Goal: Information Seeking & Learning: Learn about a topic

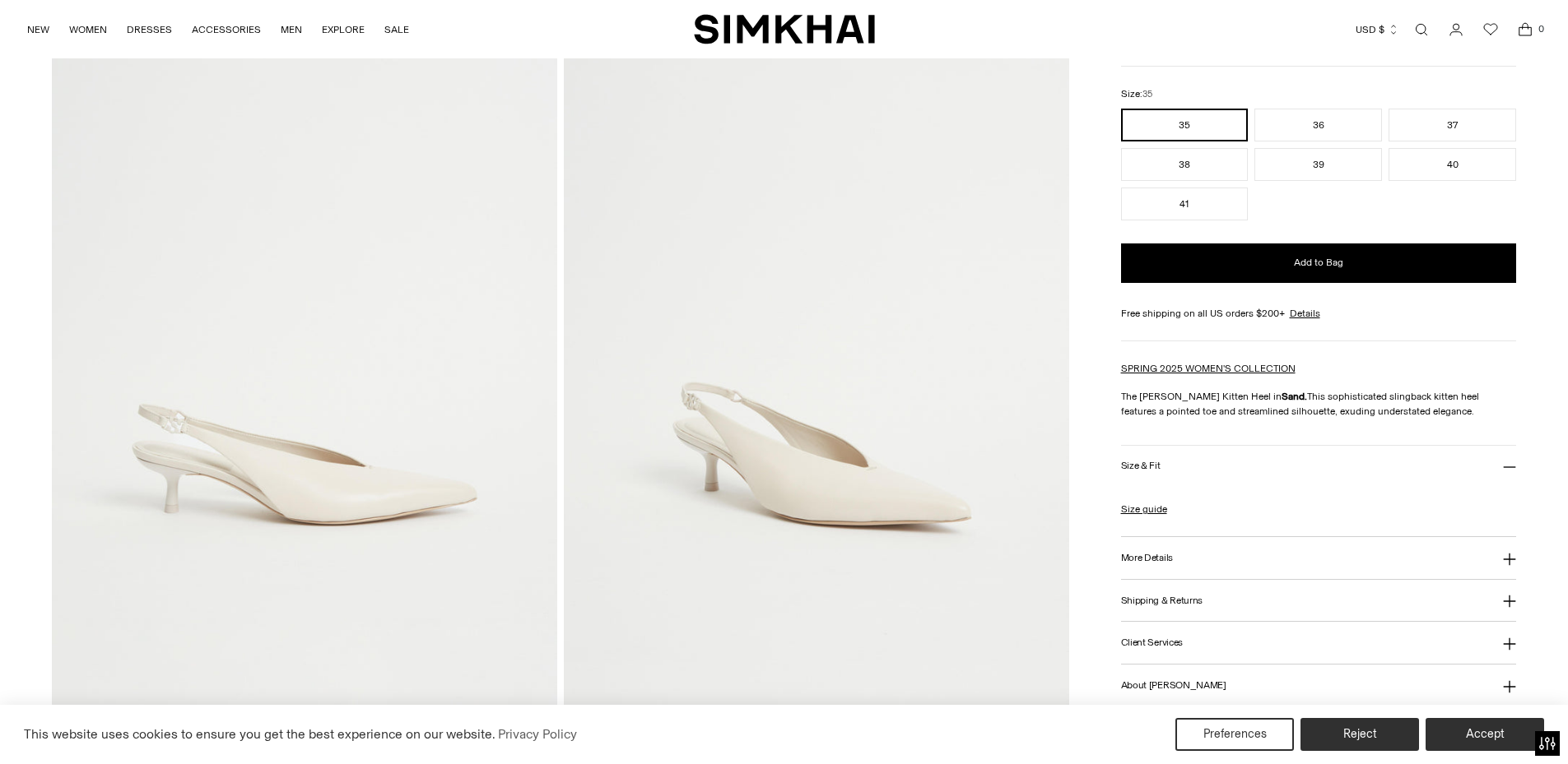
click at [314, 499] on img at bounding box center [304, 328] width 506 height 758
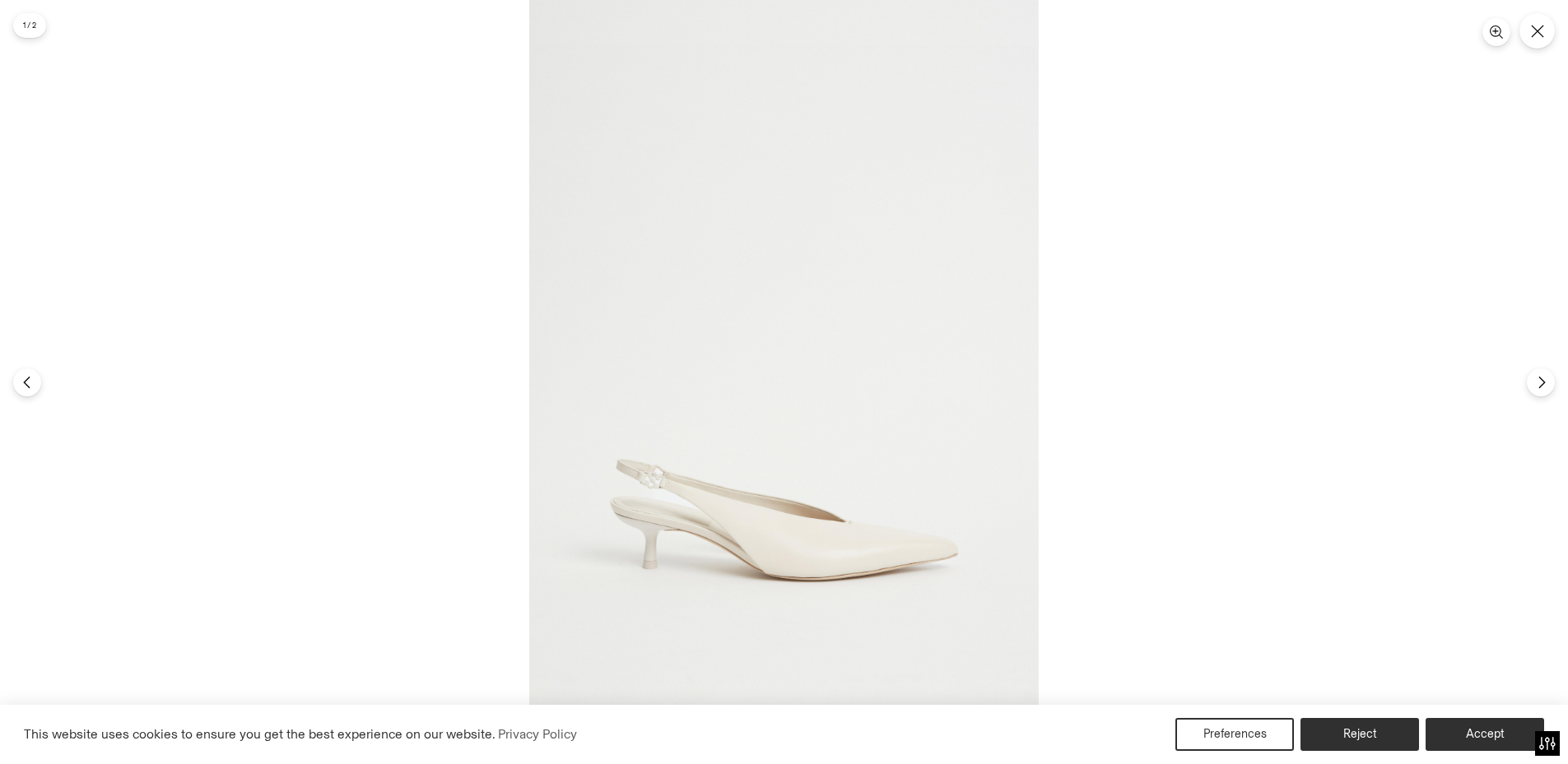
click at [640, 507] on img at bounding box center [783, 382] width 510 height 764
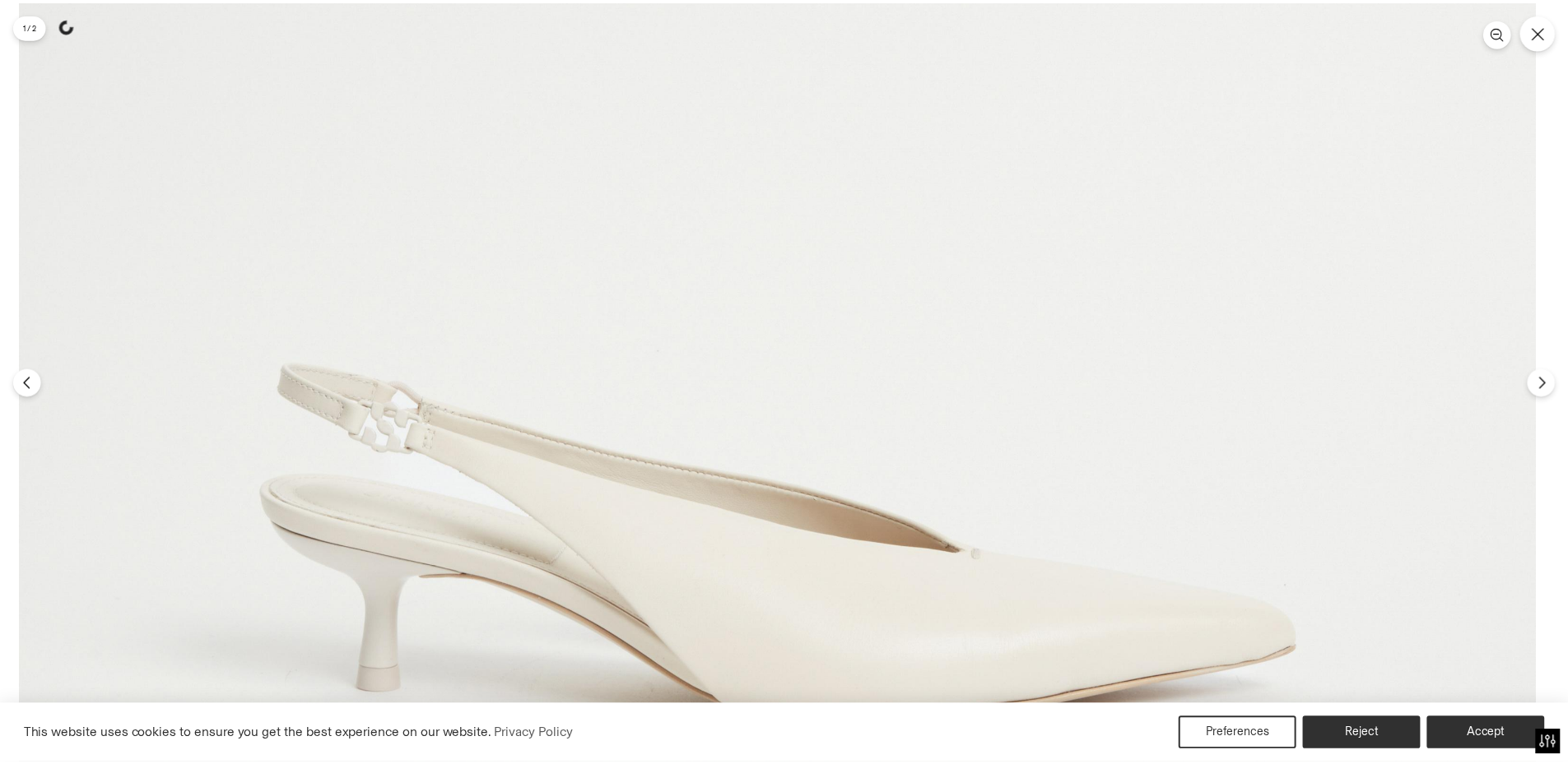
scroll to position [171, 0]
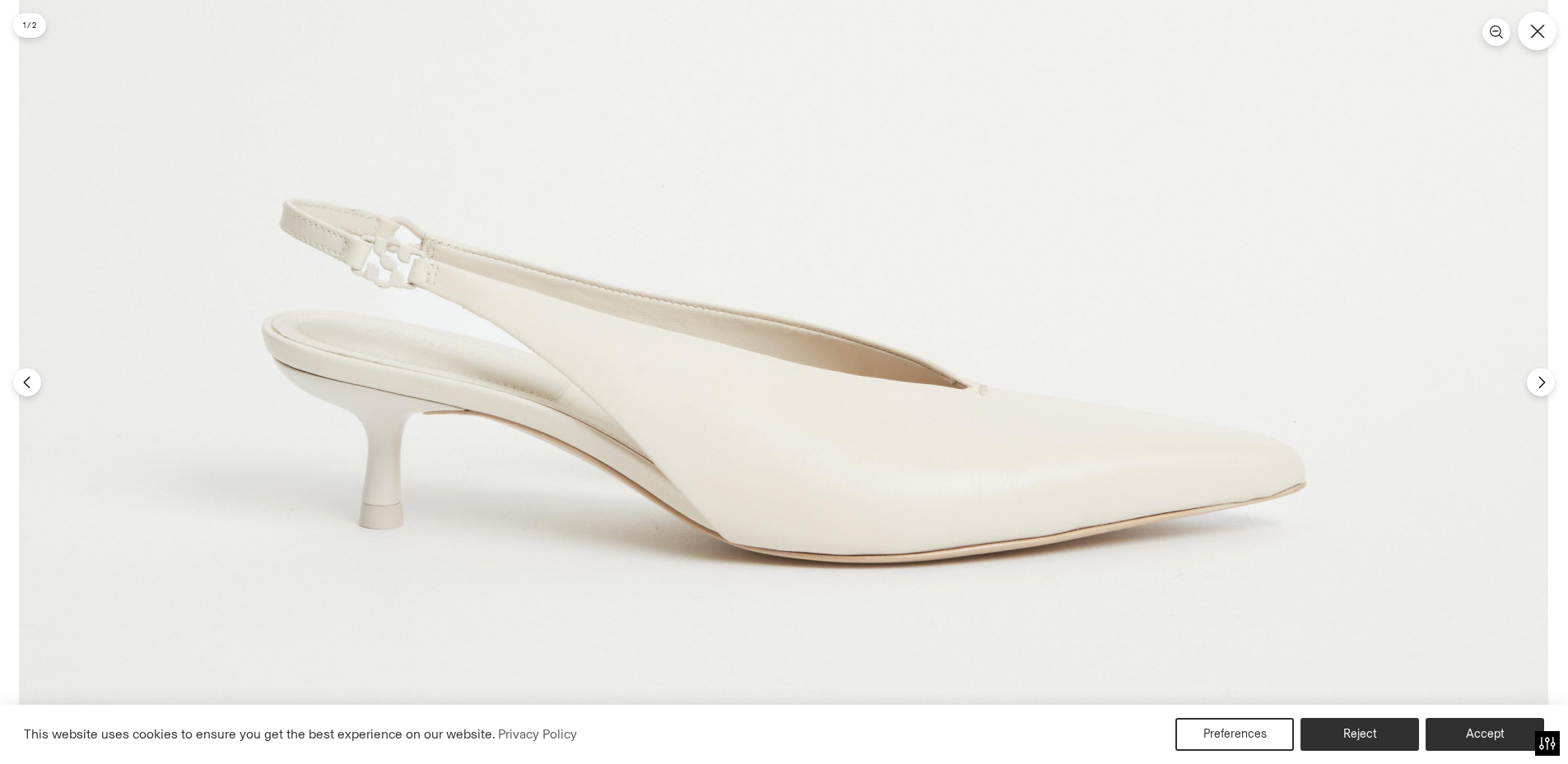
click at [1538, 45] on button "Close" at bounding box center [1536, 31] width 39 height 39
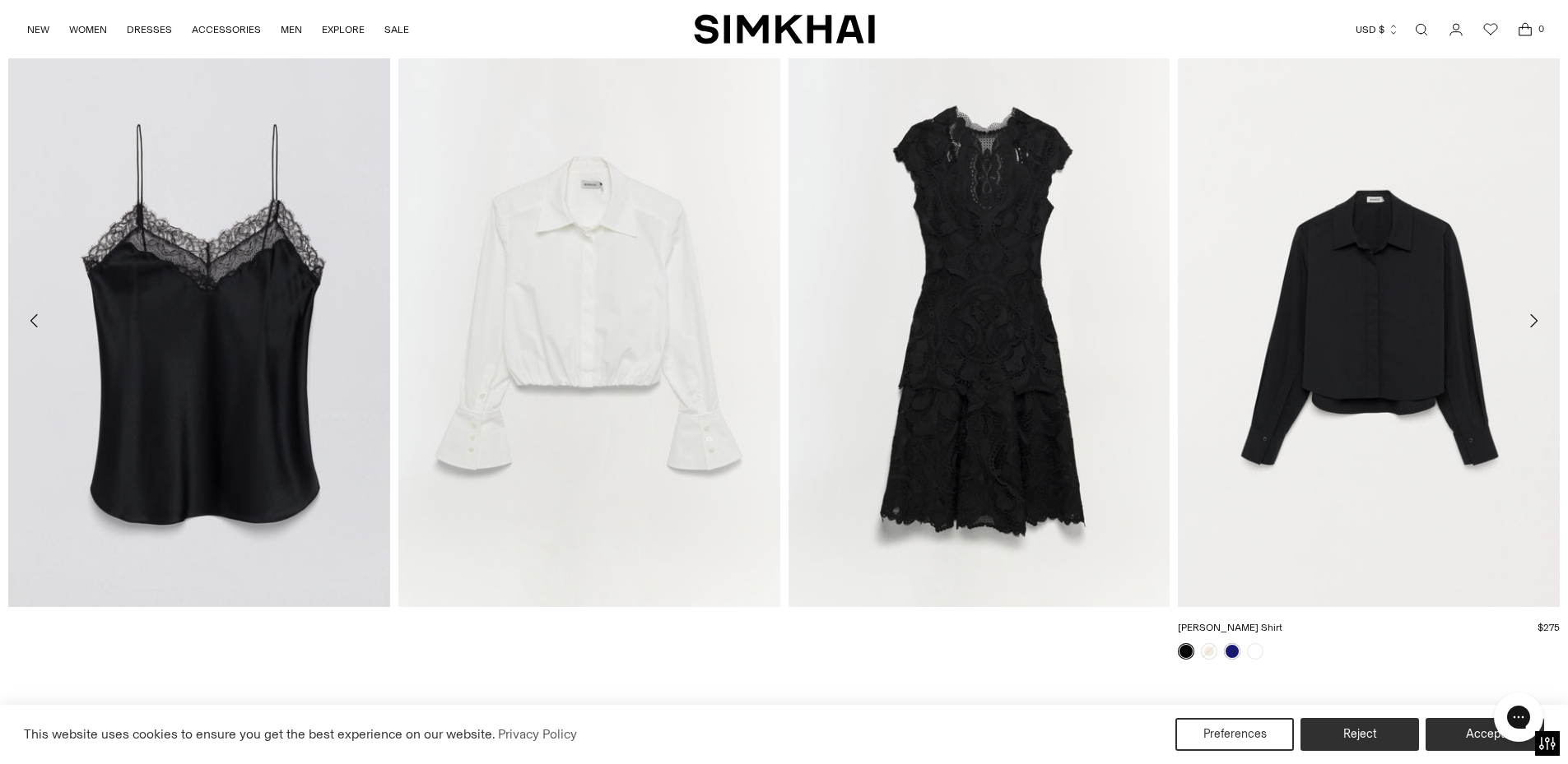
scroll to position [911, 0]
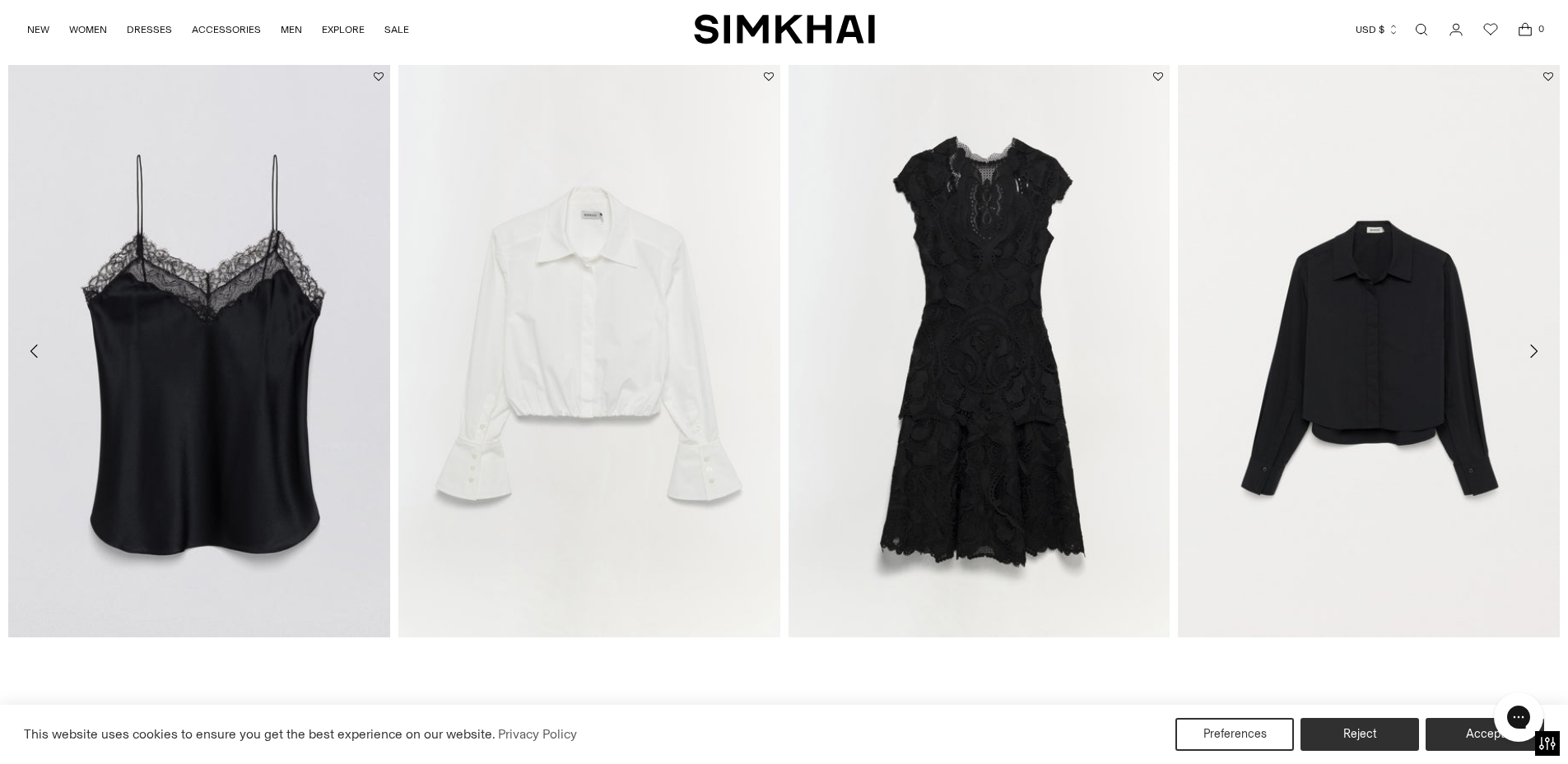
click at [1538, 351] on icon "Move to next carousel slide" at bounding box center [1533, 351] width 20 height 20
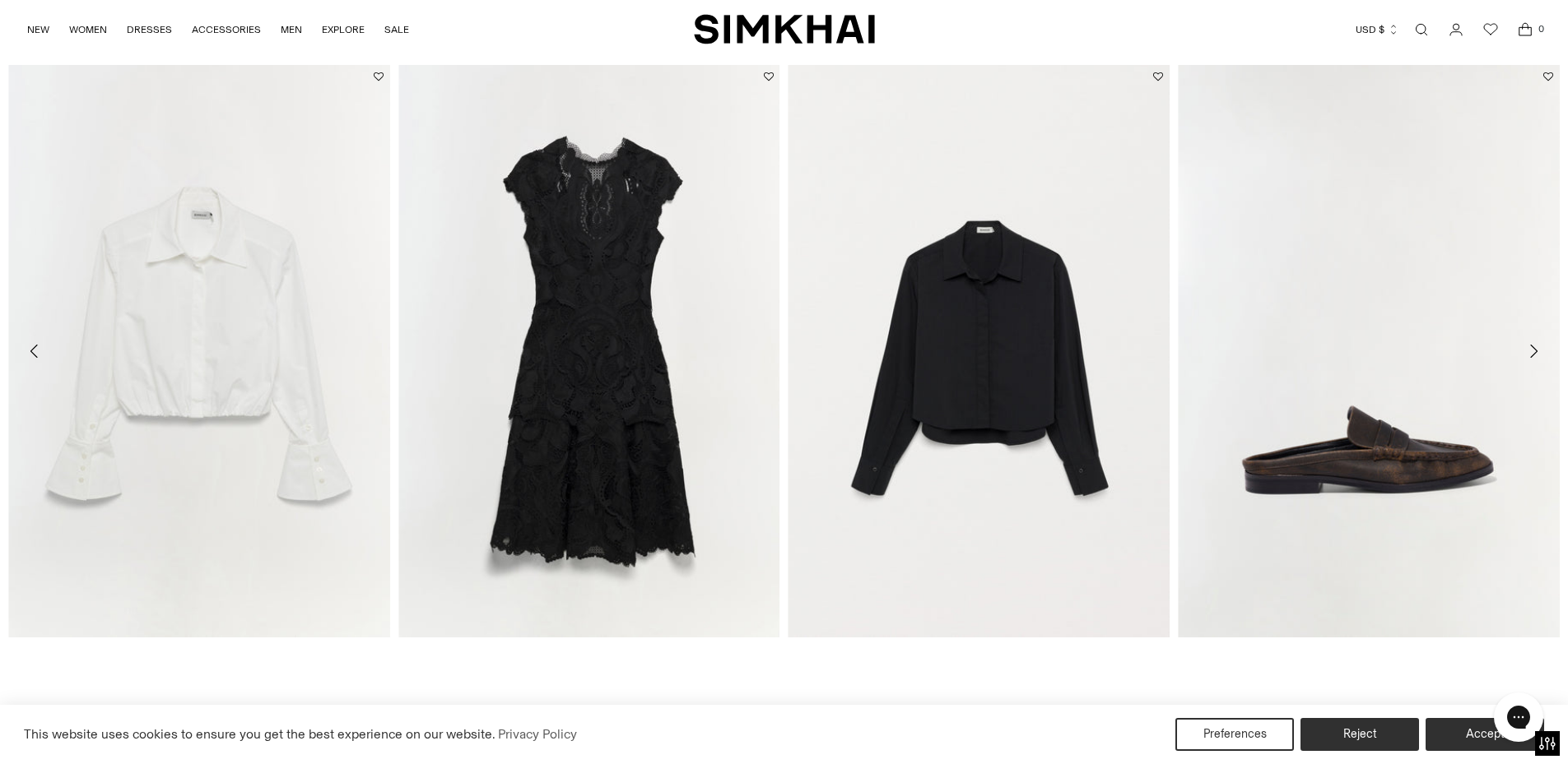
click at [1538, 351] on icon "Move to next carousel slide" at bounding box center [1533, 351] width 20 height 20
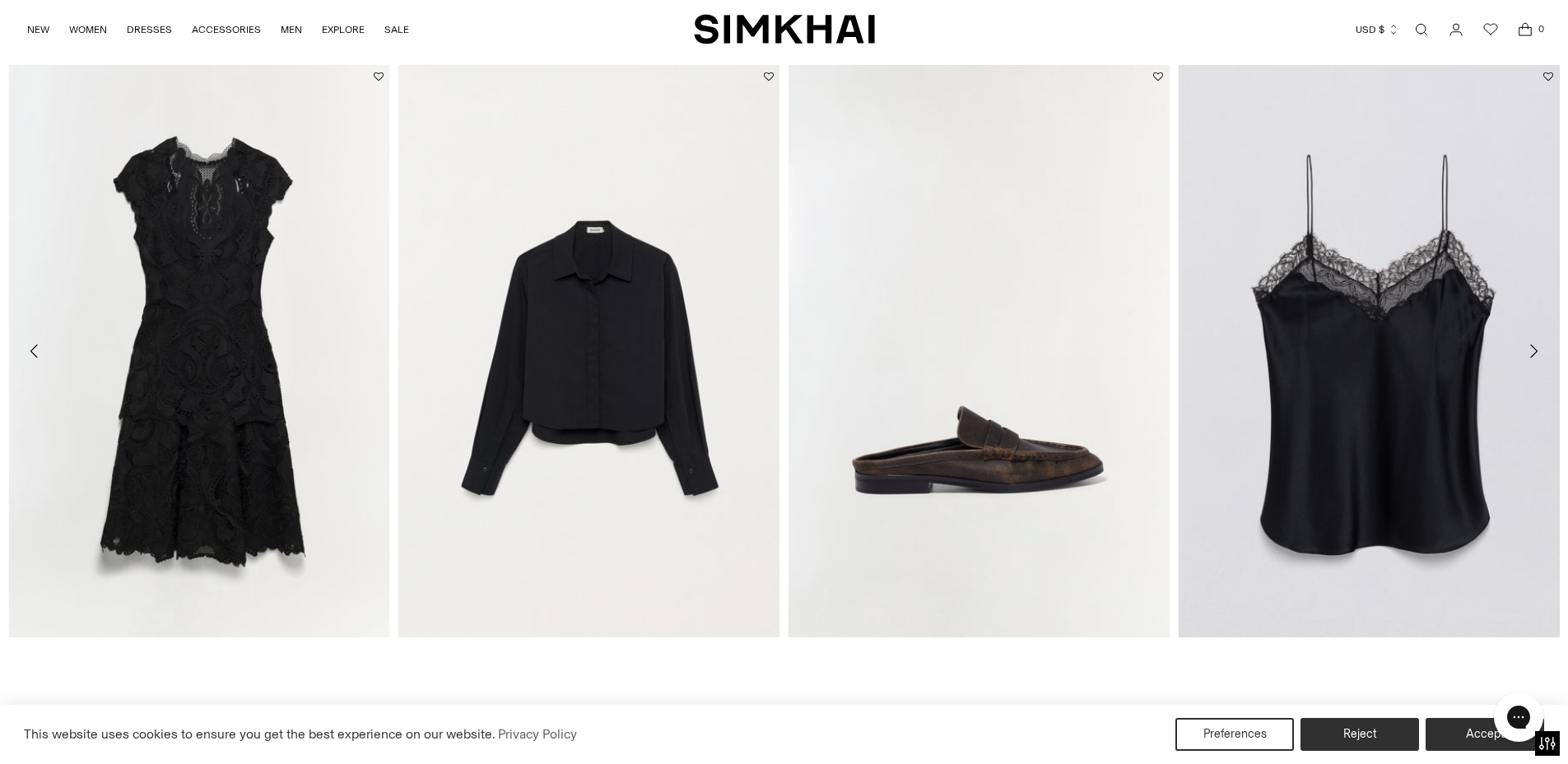
click at [1537, 351] on icon "Move to next carousel slide" at bounding box center [1533, 351] width 20 height 20
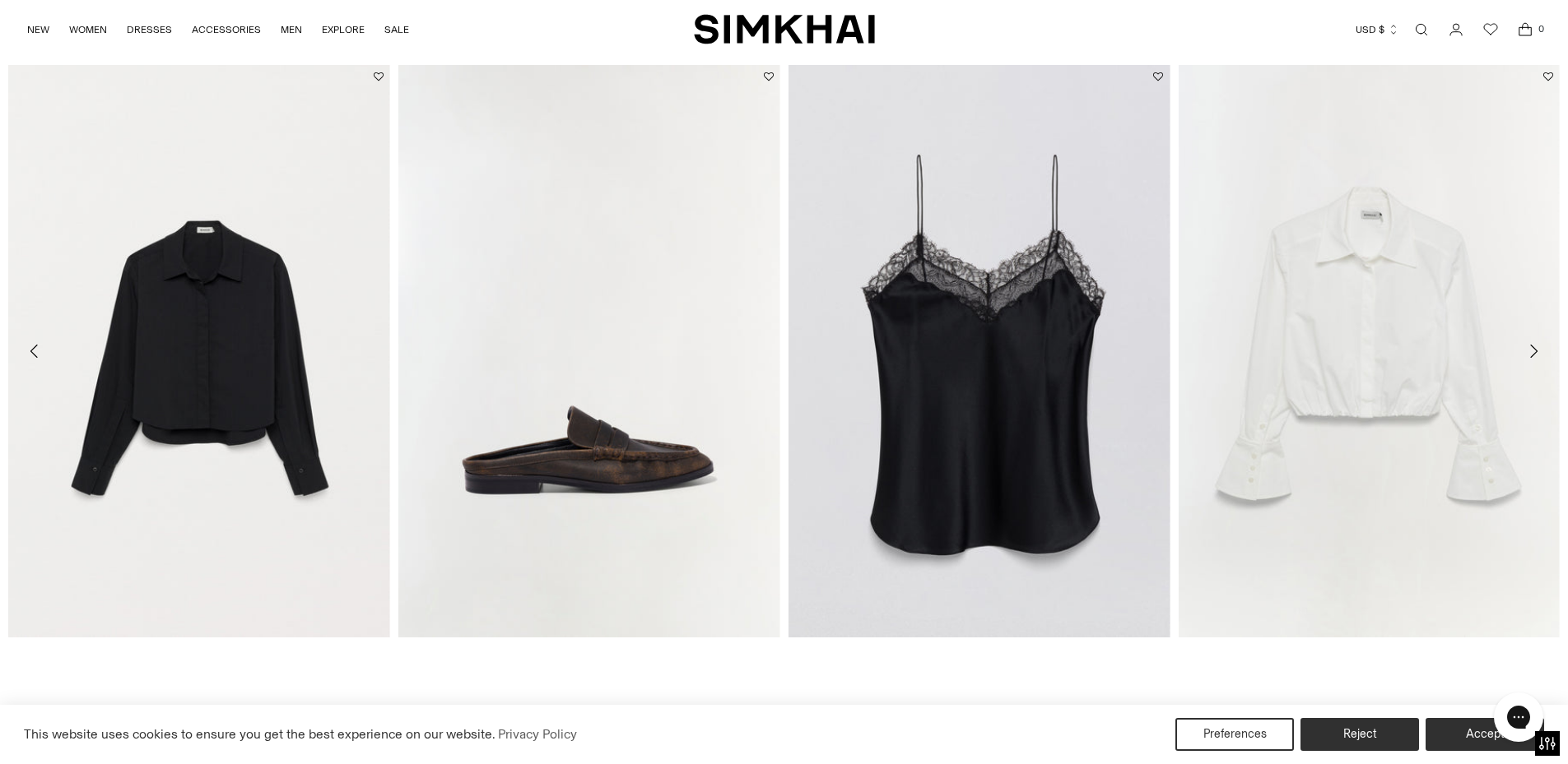
click at [1537, 351] on icon "Move to next carousel slide" at bounding box center [1533, 351] width 7 height 13
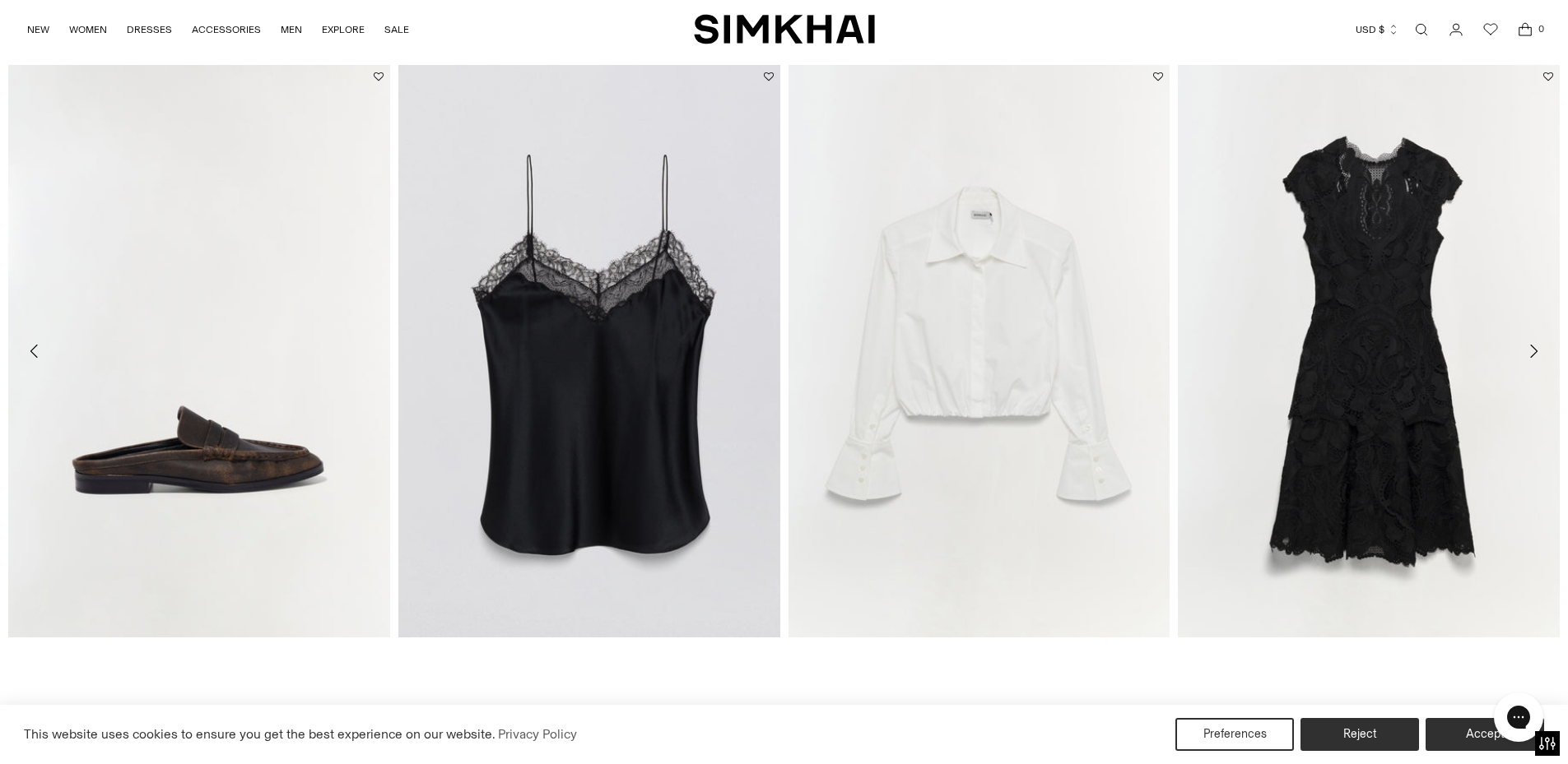
click at [1535, 352] on icon "Move to next carousel slide" at bounding box center [1533, 351] width 20 height 20
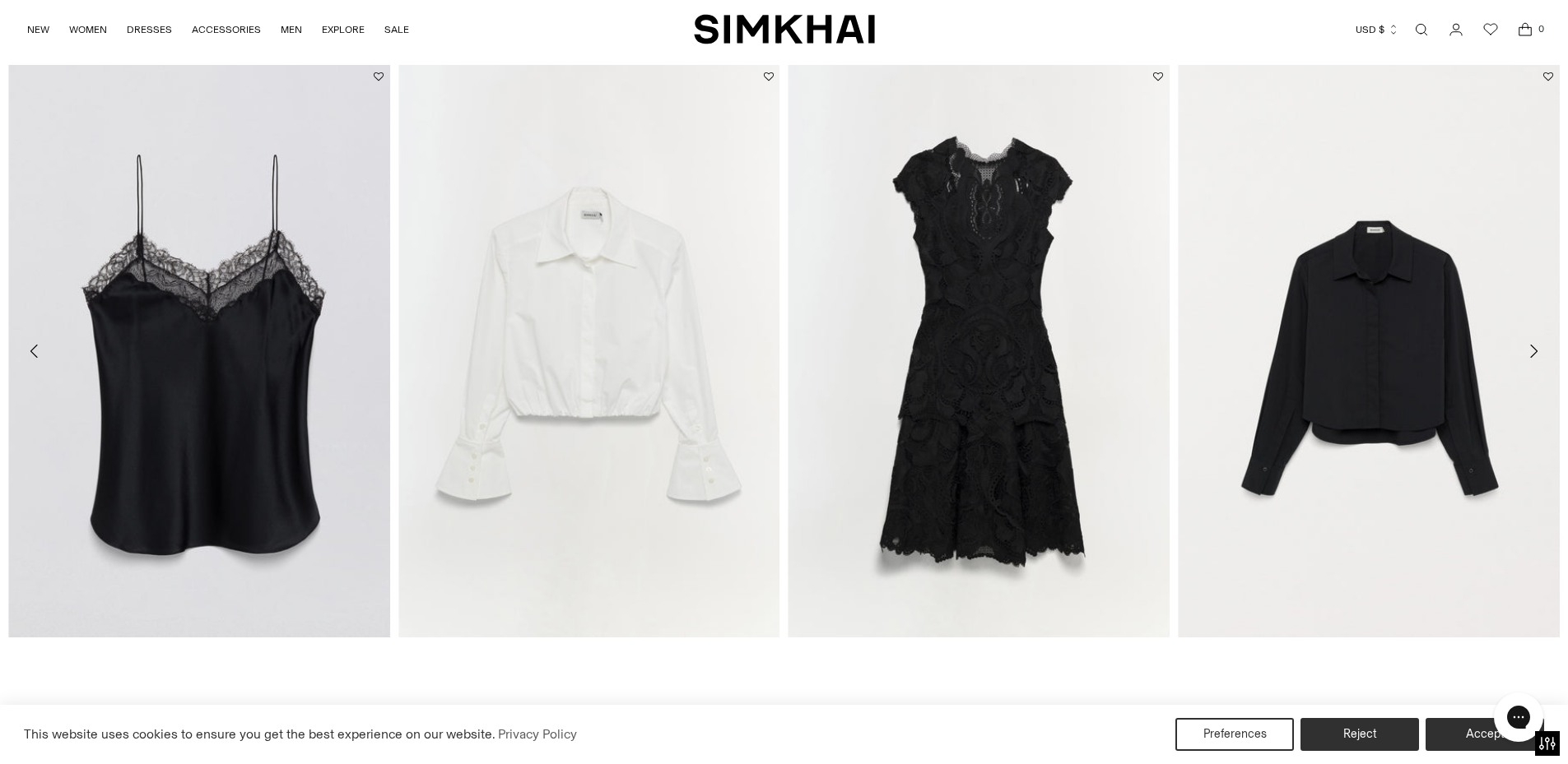
click at [1535, 352] on icon "Move to next carousel slide" at bounding box center [1533, 351] width 20 height 20
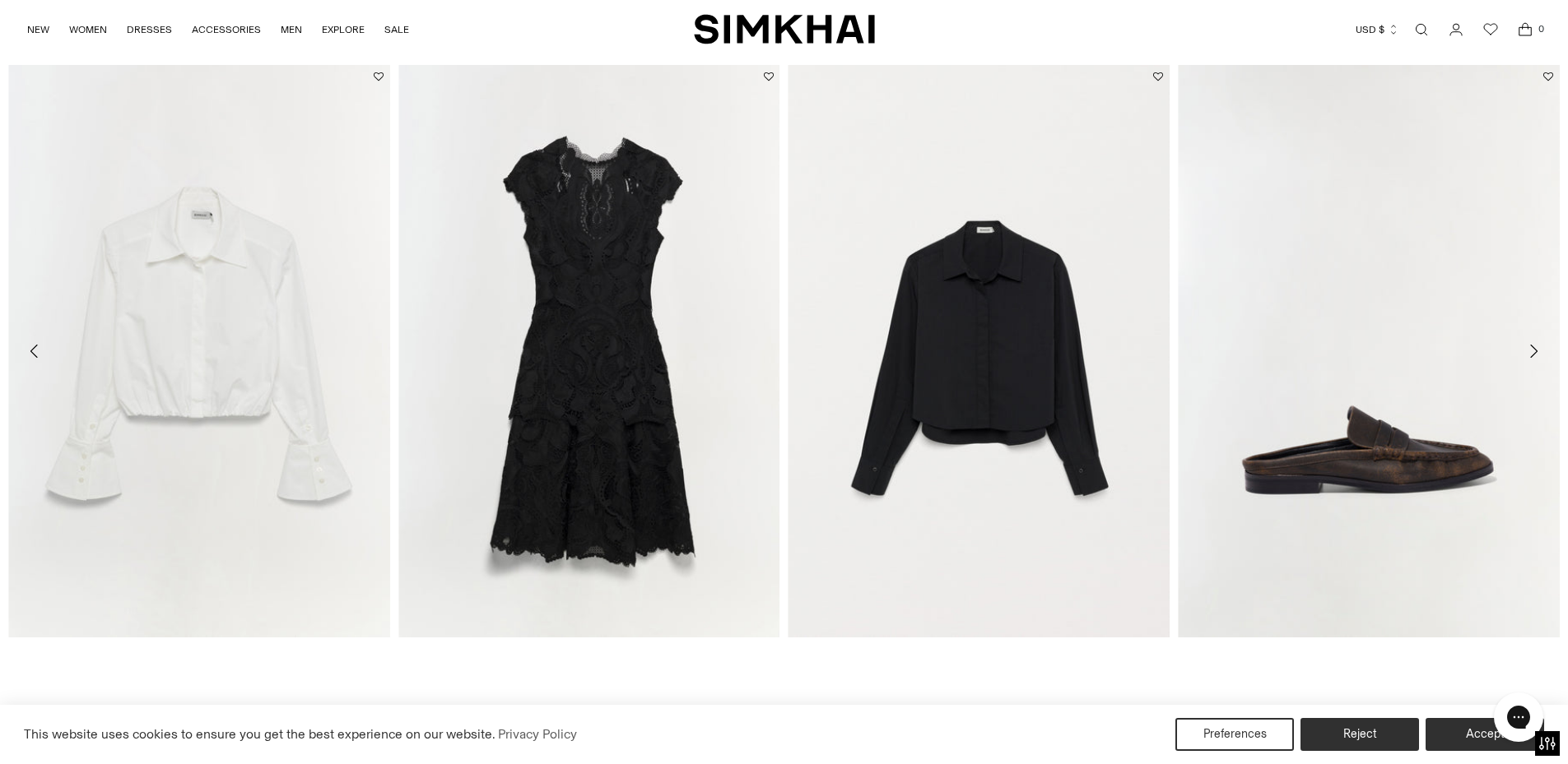
click at [1535, 352] on icon "Move to next carousel slide" at bounding box center [1533, 351] width 20 height 20
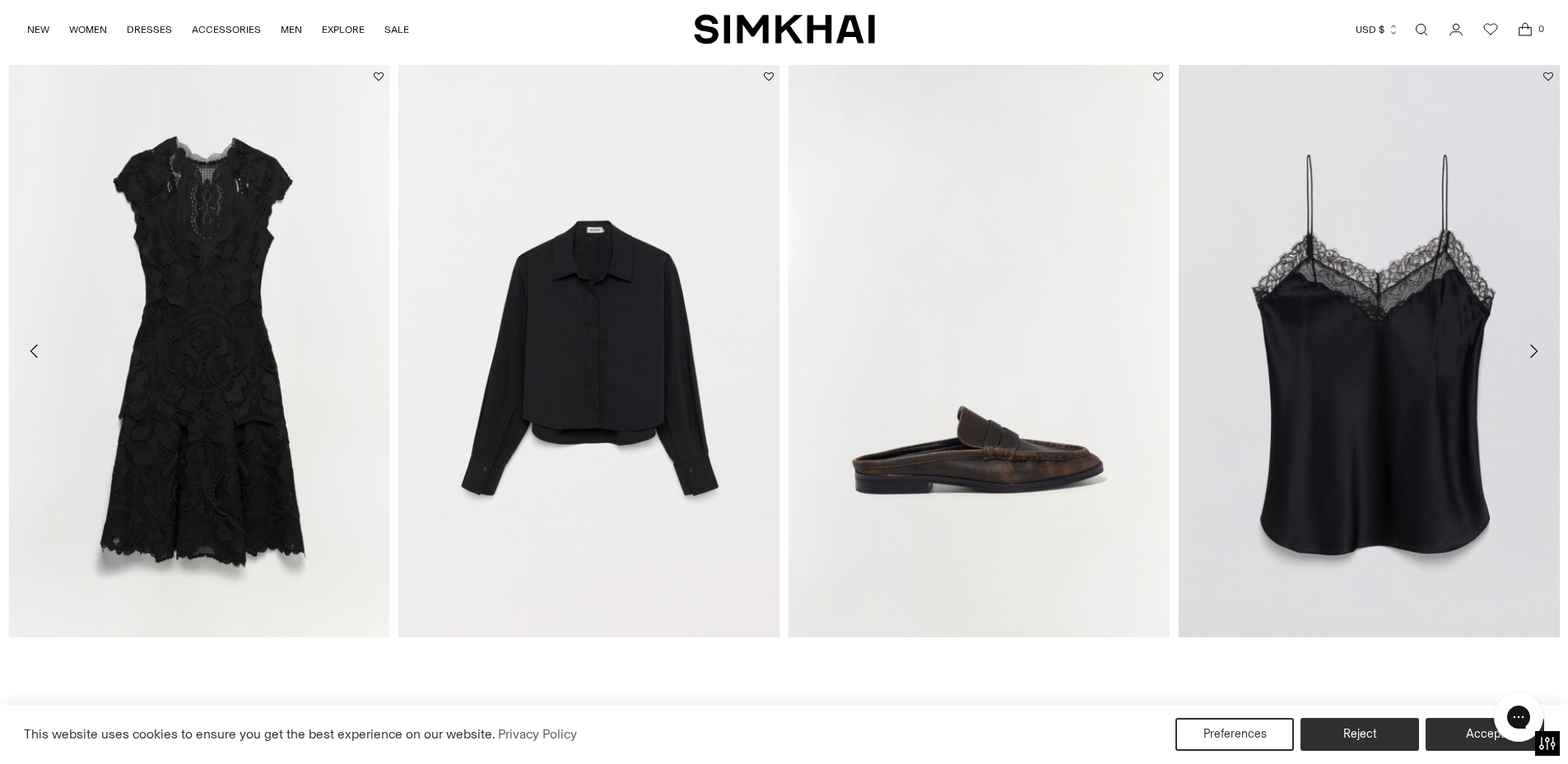
click at [1535, 352] on icon "Move to next carousel slide" at bounding box center [1533, 351] width 20 height 20
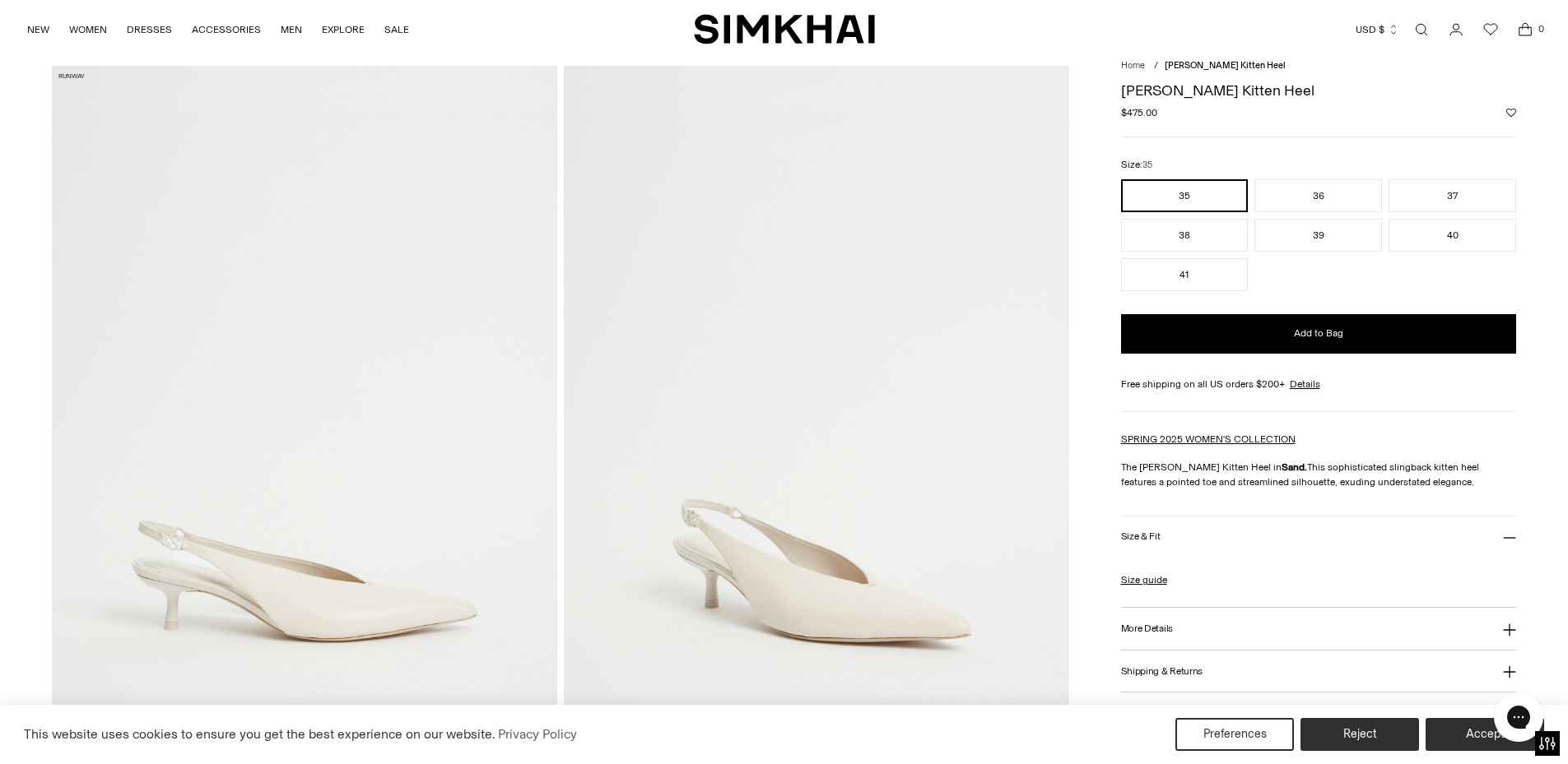
scroll to position [83, 0]
